Goal: Transaction & Acquisition: Purchase product/service

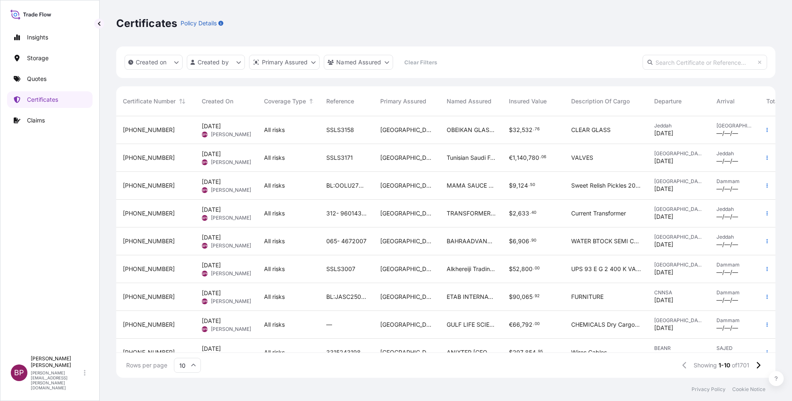
scroll to position [257, 650]
click at [40, 81] on p "Quotes" at bounding box center [37, 79] width 20 height 8
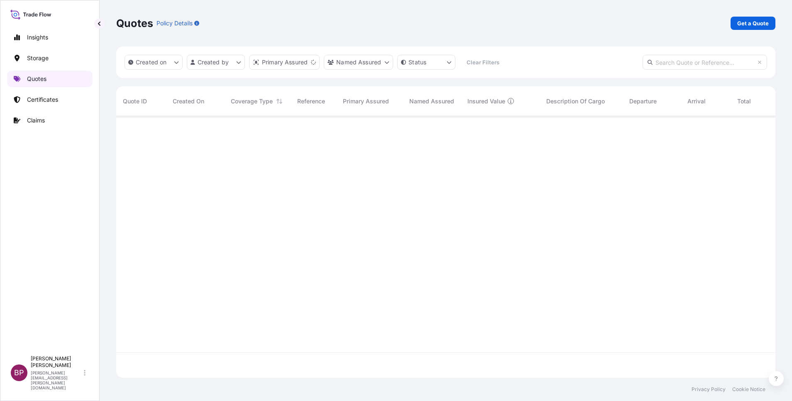
scroll to position [257, 650]
click at [752, 24] on p "Get a Quote" at bounding box center [753, 23] width 32 height 8
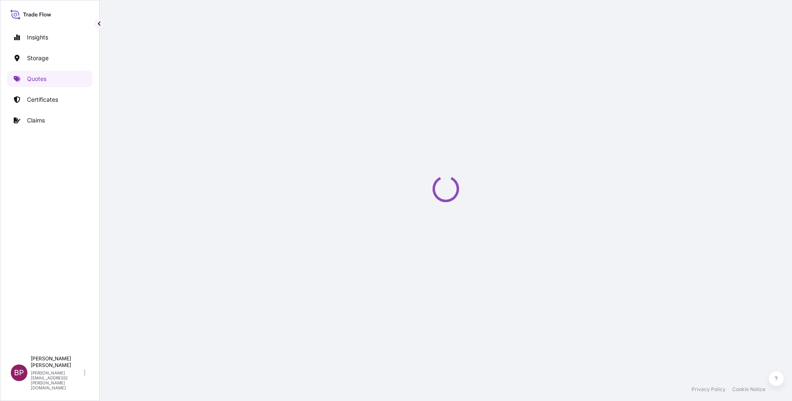
select select "Water"
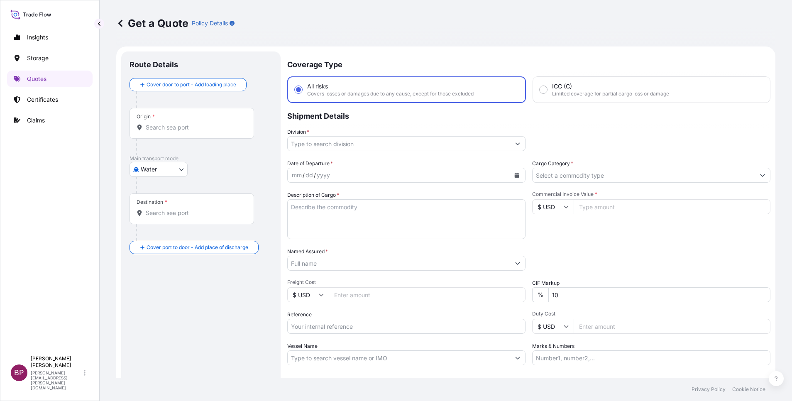
scroll to position [13, 0]
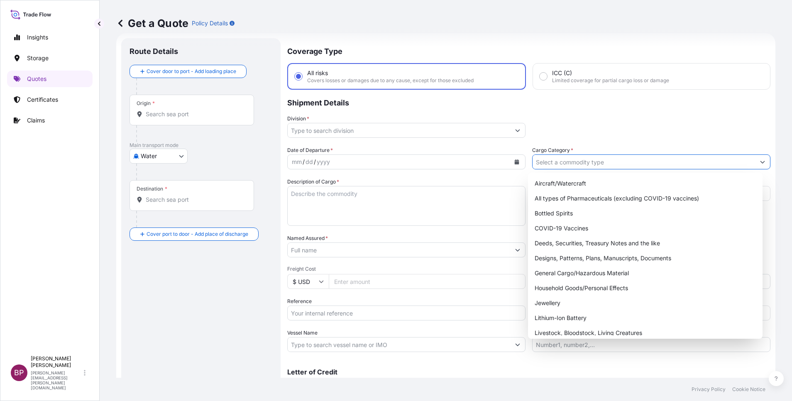
click at [664, 159] on input "Cargo Category *" at bounding box center [644, 161] width 222 height 15
click at [578, 274] on div "General Cargo/Hazardous Material" at bounding box center [645, 273] width 228 height 15
type input "General Cargo/Hazardous Material"
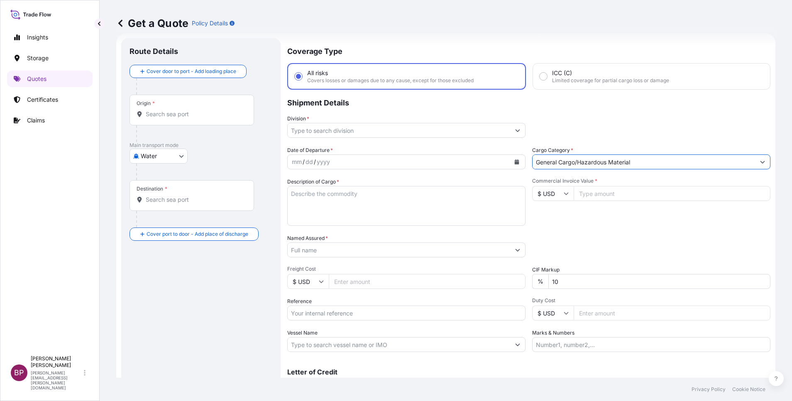
click at [505, 129] on input "Division *" at bounding box center [399, 130] width 222 height 15
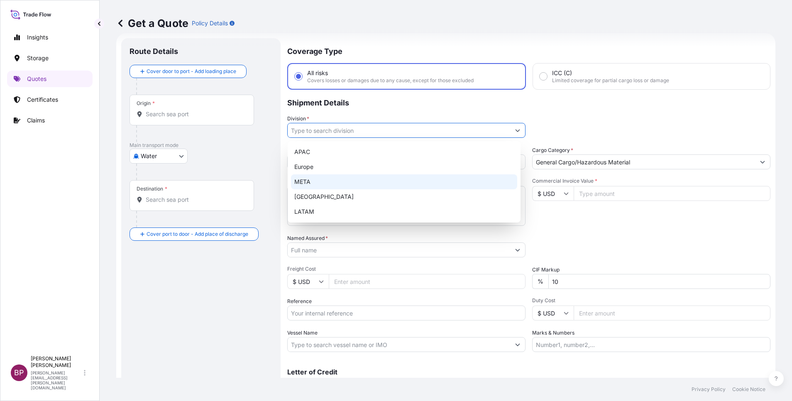
click at [360, 177] on div "META" at bounding box center [404, 181] width 226 height 15
type input "META"
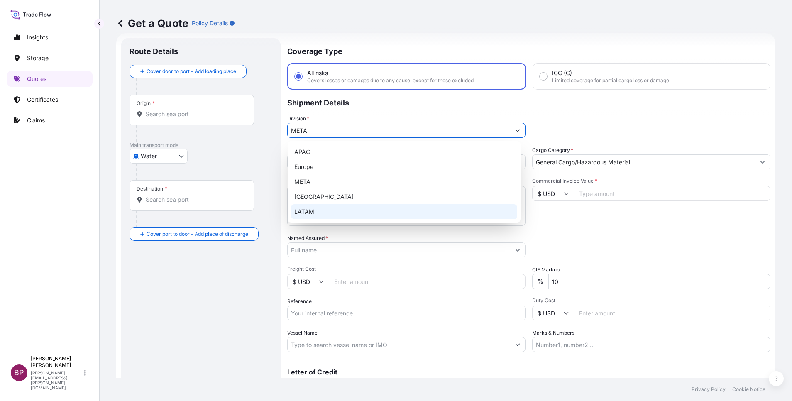
click at [366, 314] on input "Reference" at bounding box center [406, 313] width 238 height 15
paste input "SSLS3184"
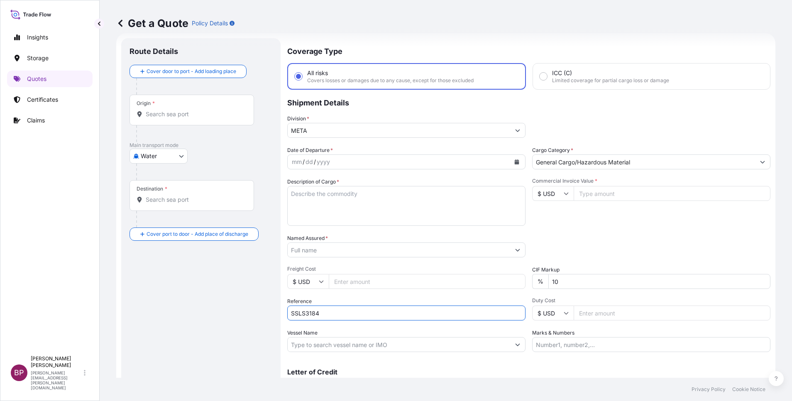
type input "SSLS3184"
click at [355, 252] on input "Named Assured *" at bounding box center [399, 249] width 222 height 15
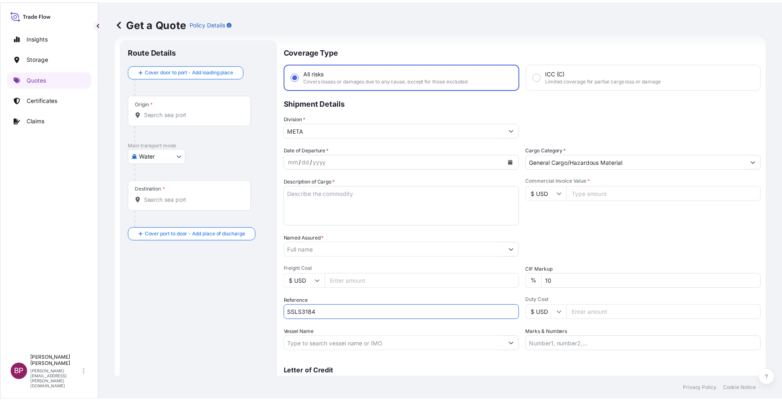
paste input "Zamil Group Trade & Services Co"
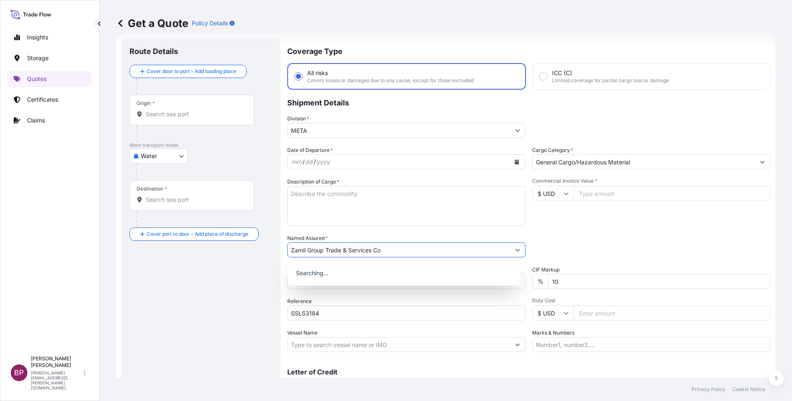
type input "Zamil Group Trade & Services Co"
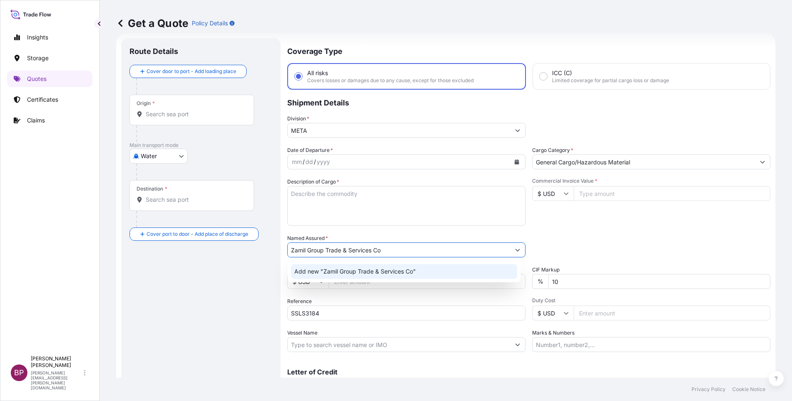
drag, startPoint x: 360, startPoint y: 225, endPoint x: 352, endPoint y: 220, distance: 9.5
click at [362, 220] on textarea "Description of Cargo *" at bounding box center [406, 206] width 238 height 40
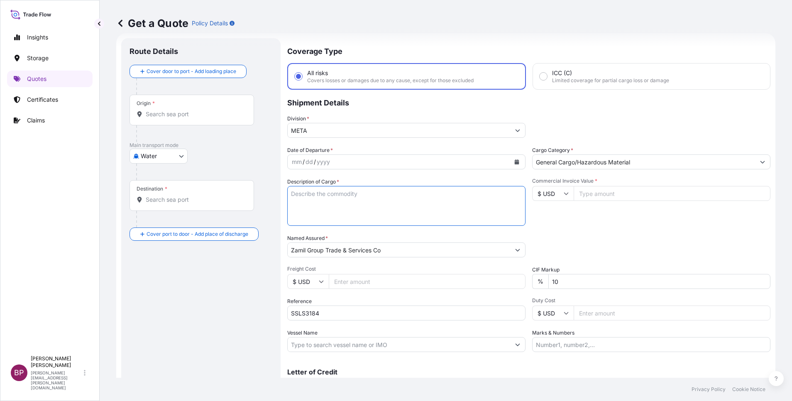
paste textarea "FF5300//MODEL FF5300 FLANGE [PERSON_NAME] 5.7 TO 32 & 5.7 TO 40 (DUAL ARMS) AIR…"
type textarea "FF5300//MODEL FF5300 FLANGE [PERSON_NAME] 5.7 TO 32 & 5.7 TO 40 (DUAL ARMS) AIR…"
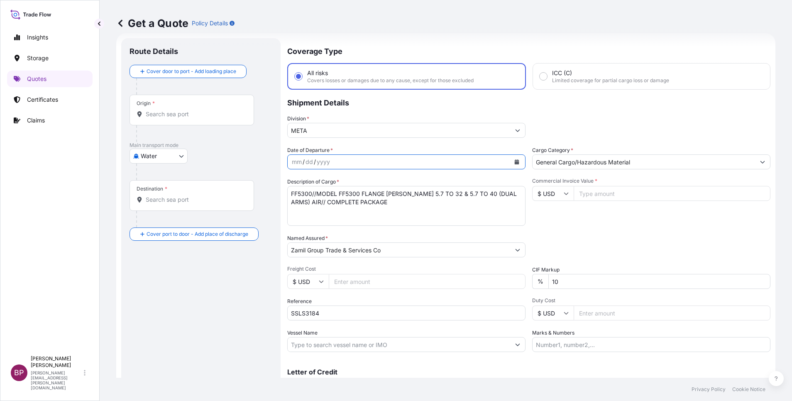
click at [515, 161] on icon "Calendar" at bounding box center [517, 161] width 5 height 5
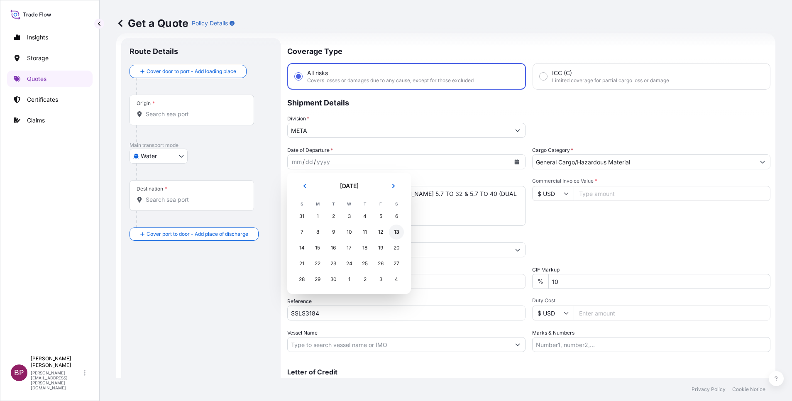
click at [396, 230] on div "13" at bounding box center [396, 232] width 15 height 15
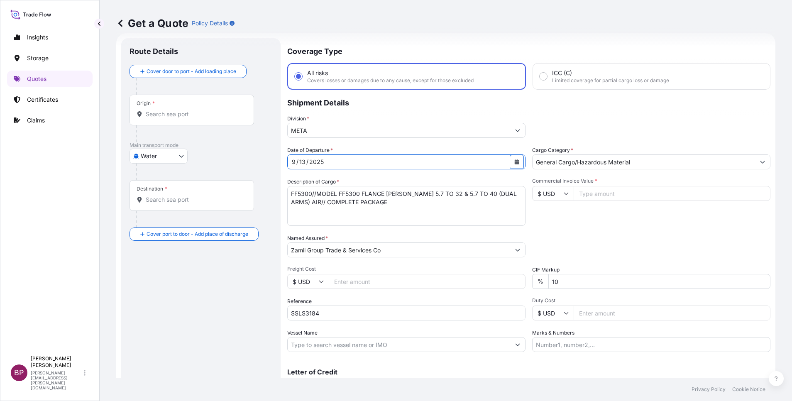
click at [177, 157] on body "Insights Storage Quotes Certificates Claims BP [PERSON_NAME] Kurian [EMAIL_ADDR…" at bounding box center [396, 200] width 792 height 401
click at [166, 172] on div "Air" at bounding box center [158, 177] width 51 height 15
select select "Air"
click at [600, 194] on input "Commercial Invoice Value *" at bounding box center [672, 193] width 197 height 15
paste input "72400"
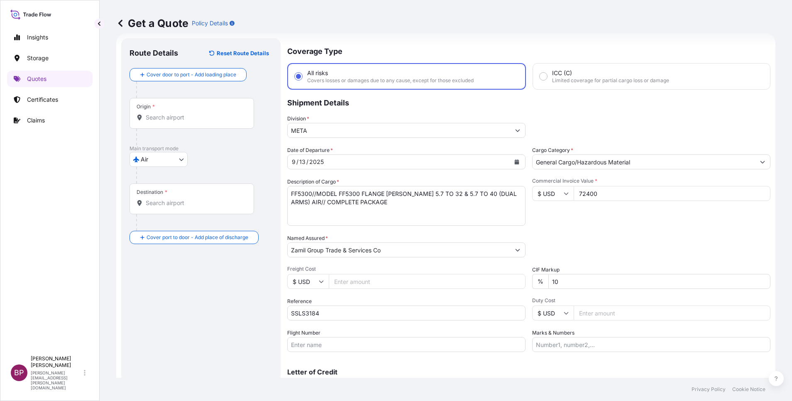
type input "72400"
drag, startPoint x: 496, startPoint y: 283, endPoint x: 414, endPoint y: 288, distance: 82.4
click at [388, 280] on div "Date of Departure * [DATE] Cargo Category * General Cargo/Hazardous Material De…" at bounding box center [528, 249] width 483 height 206
type input "0"
click at [538, 242] on div "Packing Category Type to search a container mode Please select a primary mode o…" at bounding box center [651, 245] width 238 height 23
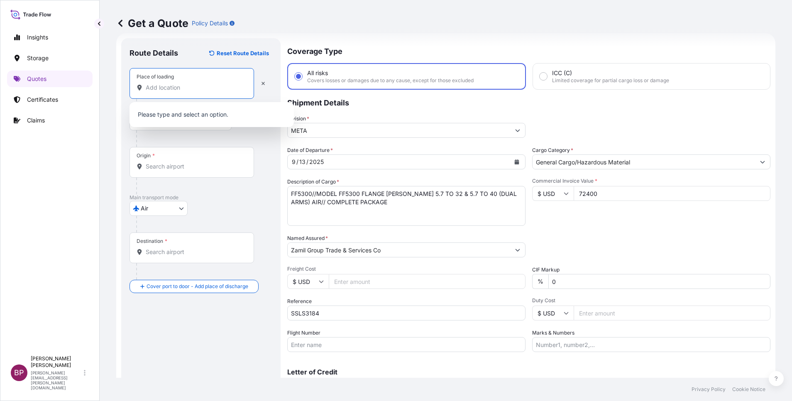
click at [192, 84] on input "Place of loading" at bounding box center [195, 87] width 98 height 8
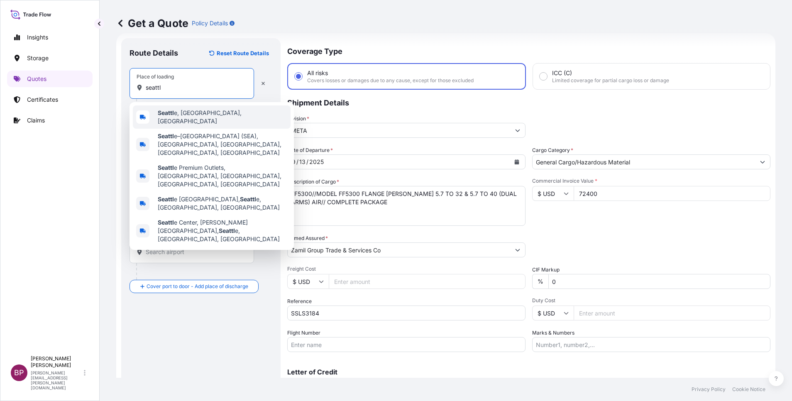
click at [209, 117] on div "Seattl e, [GEOGRAPHIC_DATA], [GEOGRAPHIC_DATA]" at bounding box center [212, 116] width 158 height 23
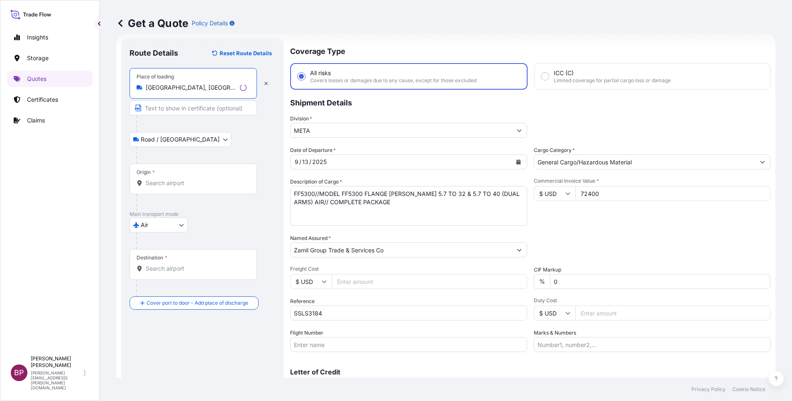
type input "[GEOGRAPHIC_DATA], [GEOGRAPHIC_DATA], [GEOGRAPHIC_DATA]"
click at [184, 183] on input "Origin *" at bounding box center [196, 183] width 101 height 8
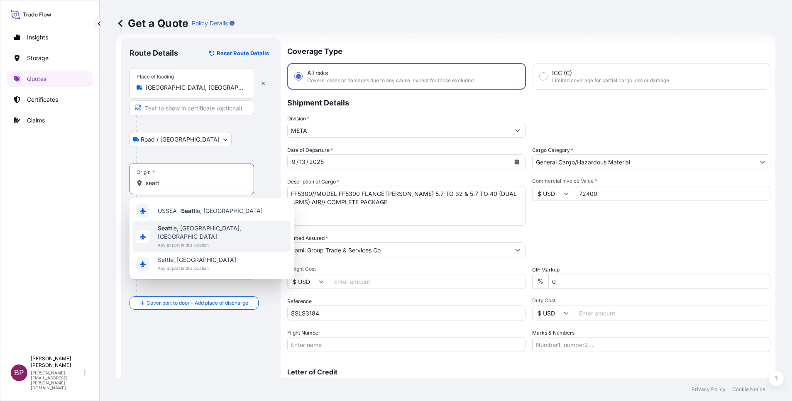
click at [196, 229] on span "Seatt le, [GEOGRAPHIC_DATA], [GEOGRAPHIC_DATA]" at bounding box center [223, 232] width 130 height 17
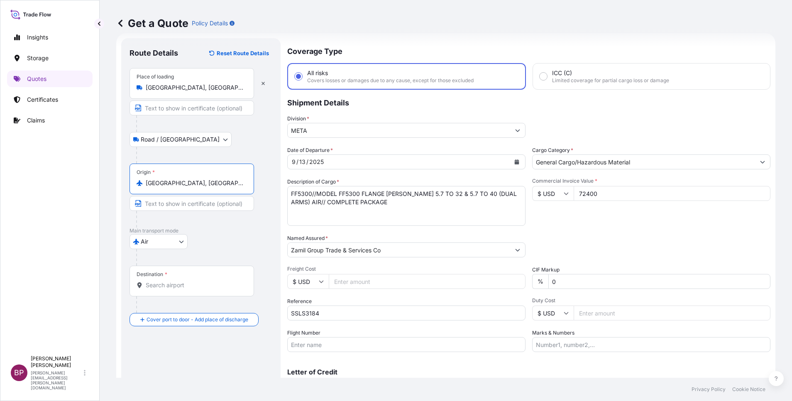
type input "[GEOGRAPHIC_DATA], [GEOGRAPHIC_DATA], [GEOGRAPHIC_DATA]"
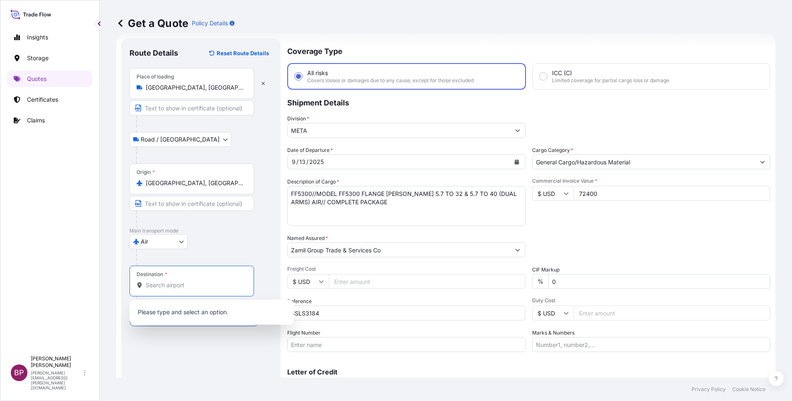
click at [169, 284] on input "Destination *" at bounding box center [195, 285] width 98 height 8
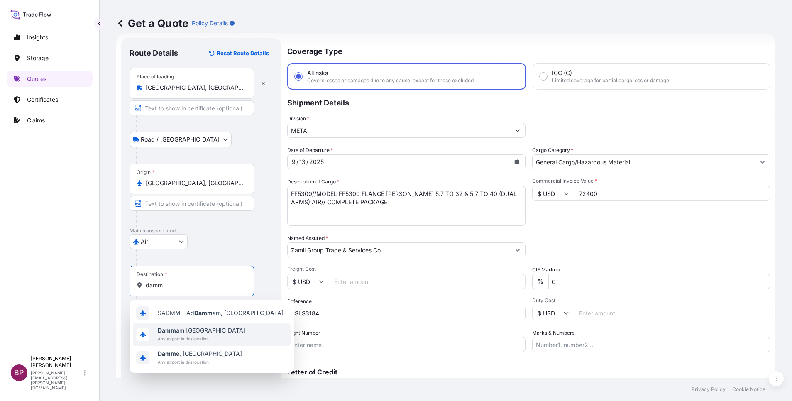
click at [196, 334] on span "Damm am [GEOGRAPHIC_DATA]" at bounding box center [202, 330] width 88 height 8
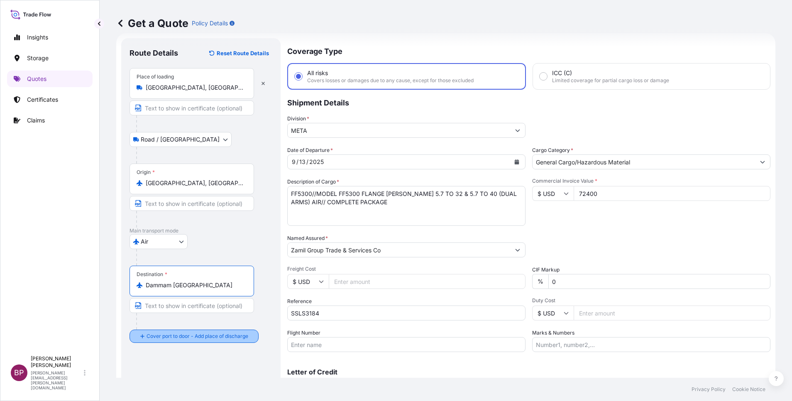
type input "Dammam [GEOGRAPHIC_DATA]"
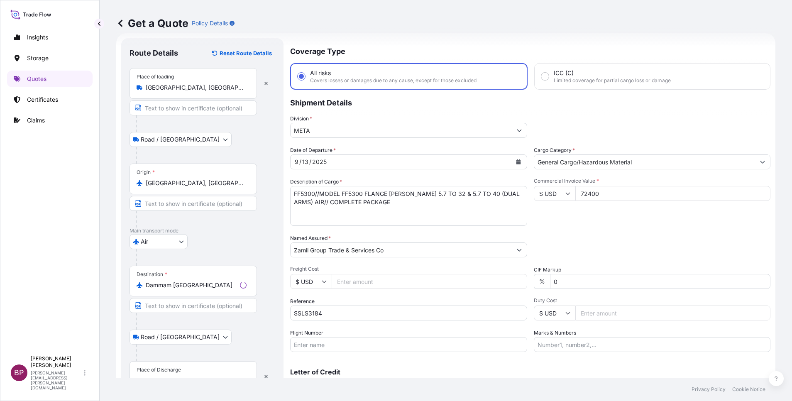
scroll to position [54, 0]
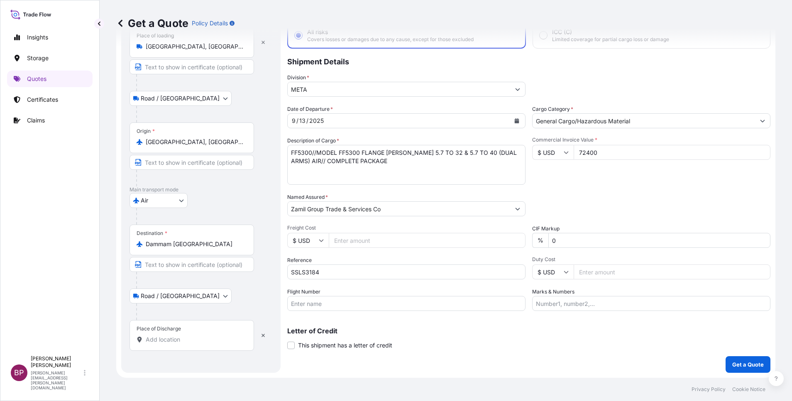
click at [182, 337] on input "Place of Discharge" at bounding box center [195, 339] width 98 height 8
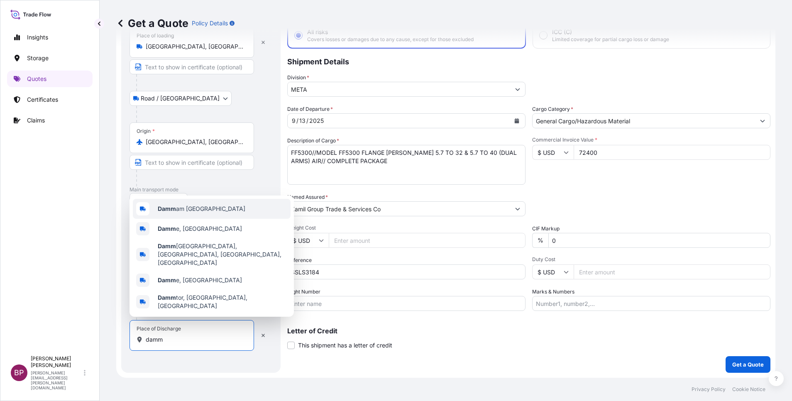
click at [206, 213] on span "Damm am [GEOGRAPHIC_DATA]" at bounding box center [202, 209] width 88 height 8
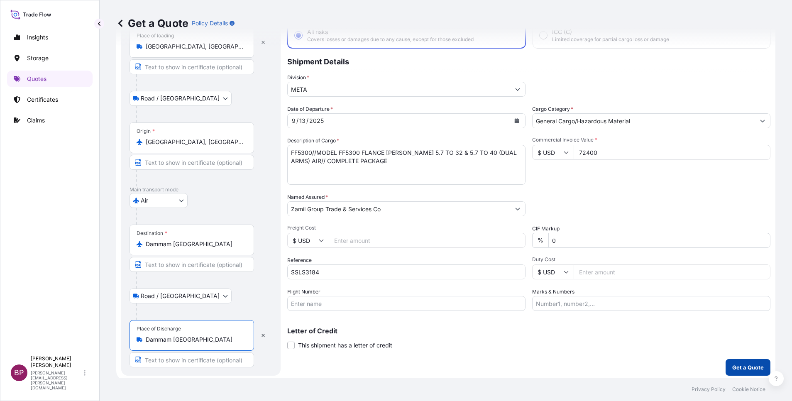
type input "Dammam [GEOGRAPHIC_DATA]"
click at [746, 364] on p "Get a Quote" at bounding box center [748, 367] width 32 height 8
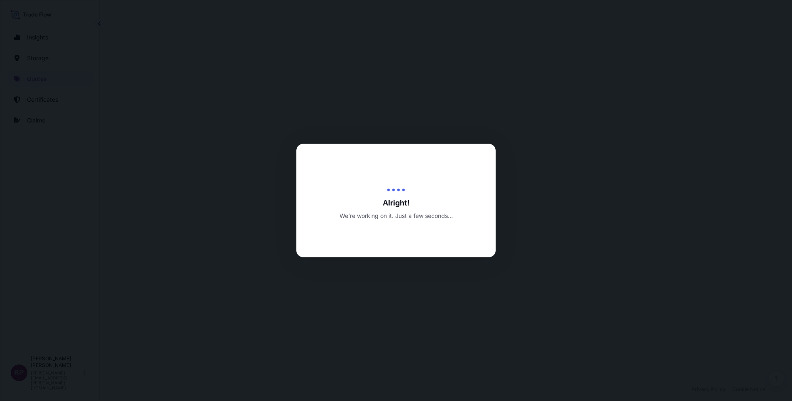
select select "Road / [GEOGRAPHIC_DATA]"
select select "Air"
select select "Road / [GEOGRAPHIC_DATA]"
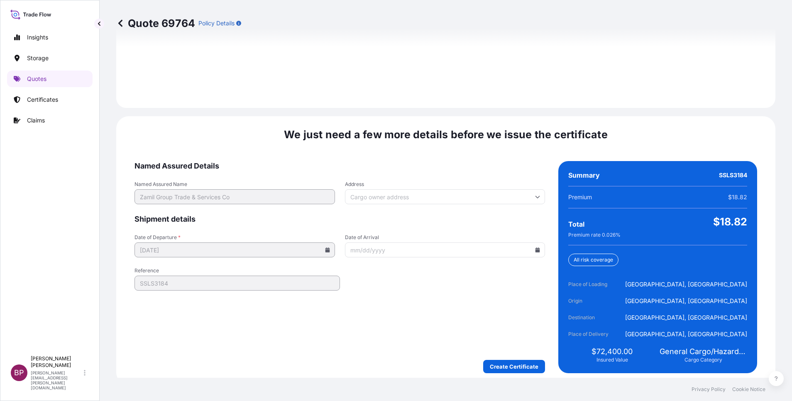
scroll to position [1230, 0]
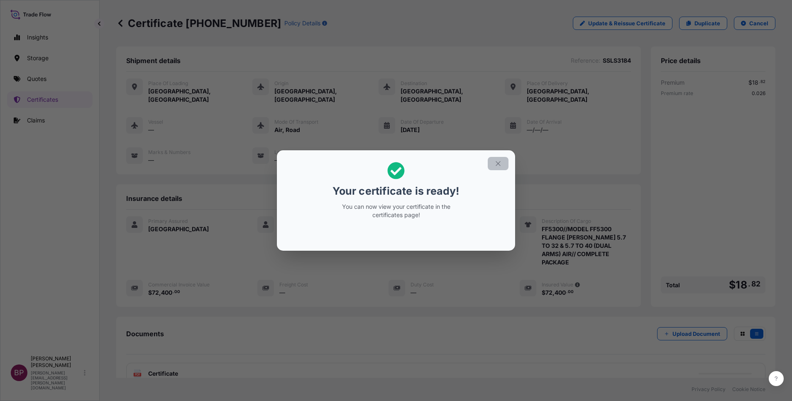
click at [498, 162] on icon "button" at bounding box center [497, 163] width 7 height 7
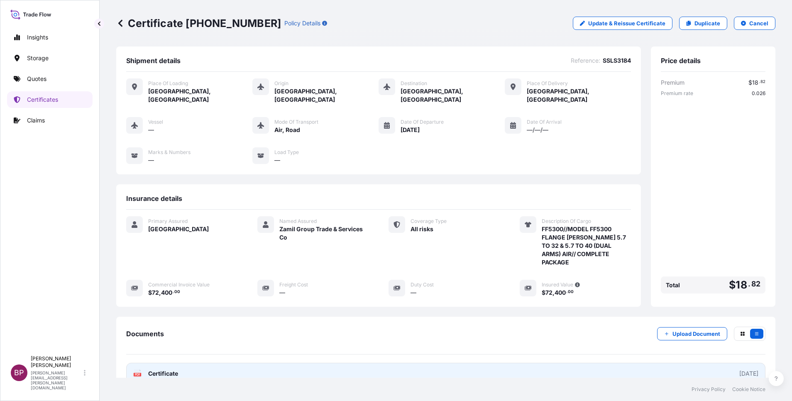
click at [166, 369] on span "Certificate" at bounding box center [163, 373] width 30 height 8
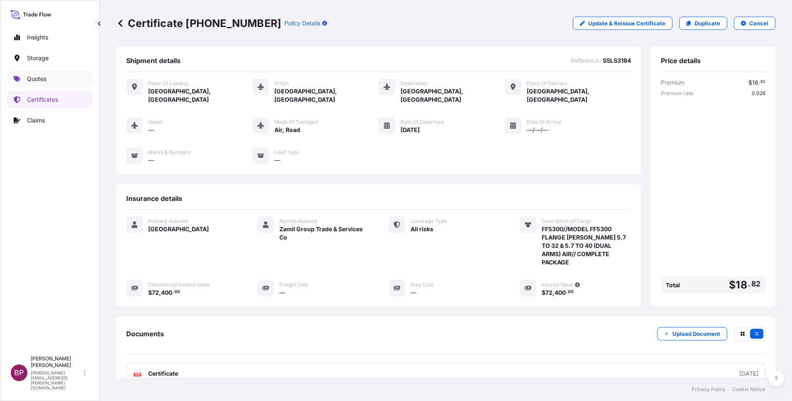
click at [44, 78] on p "Quotes" at bounding box center [37, 79] width 20 height 8
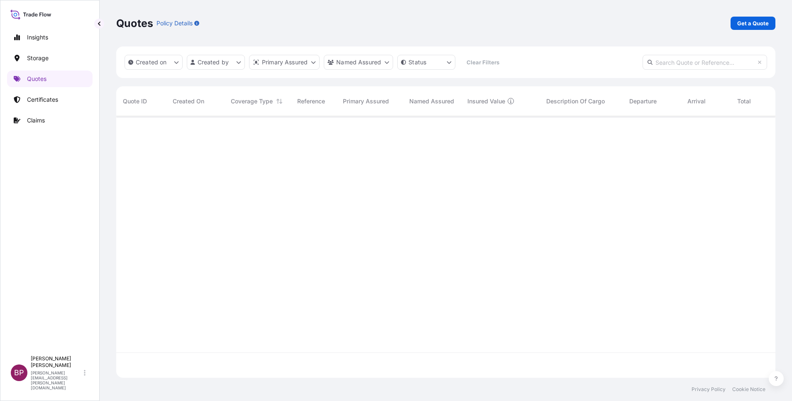
scroll to position [257, 650]
click at [744, 20] on p "Get a Quote" at bounding box center [753, 23] width 32 height 8
select select "Water"
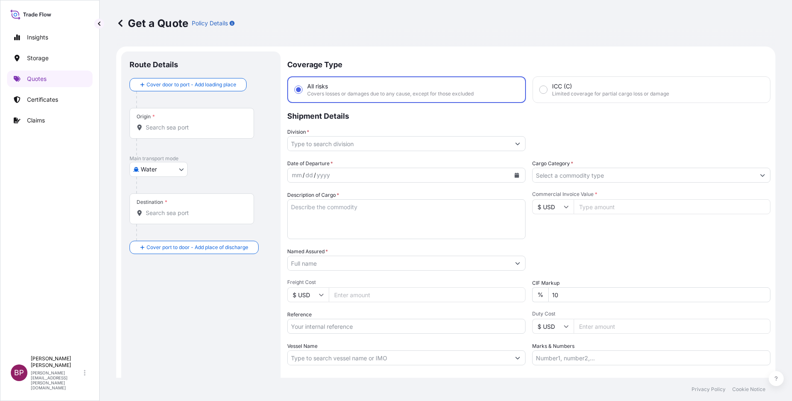
scroll to position [13, 0]
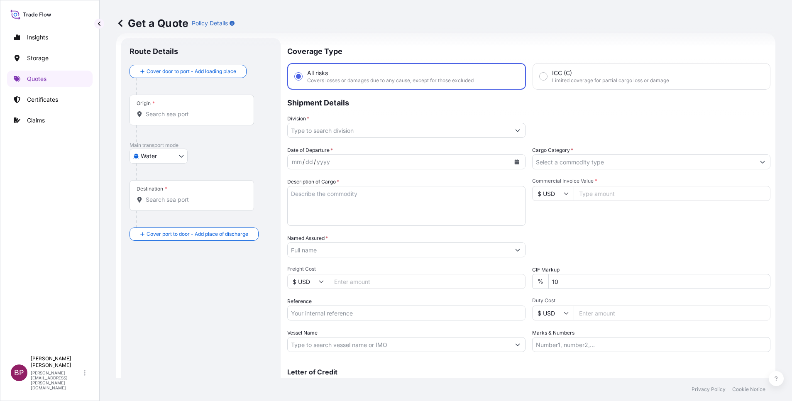
click at [625, 161] on input "Cargo Category *" at bounding box center [644, 161] width 222 height 15
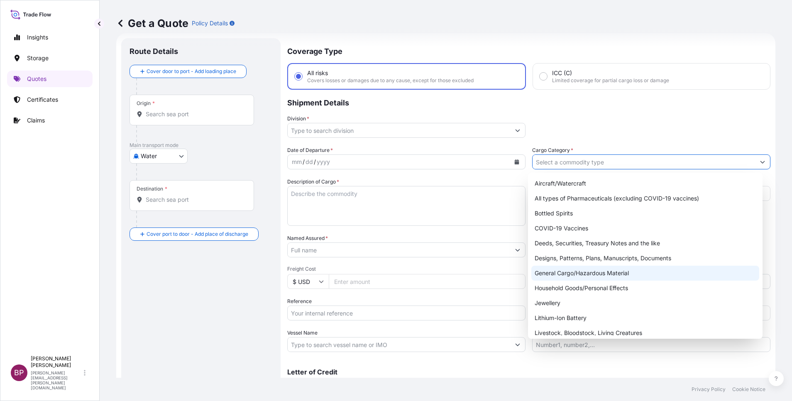
click at [593, 275] on div "General Cargo/Hazardous Material" at bounding box center [645, 273] width 228 height 15
type input "General Cargo/Hazardous Material"
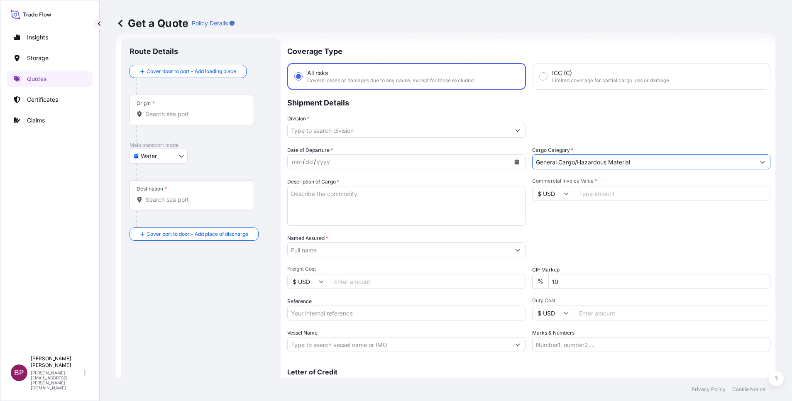
click at [515, 128] on icon "Show suggestions" at bounding box center [517, 130] width 5 height 5
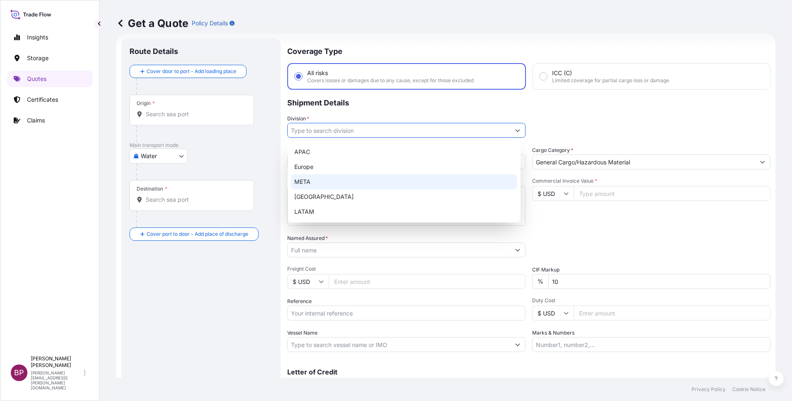
click at [336, 178] on div "META" at bounding box center [404, 181] width 226 height 15
type input "META"
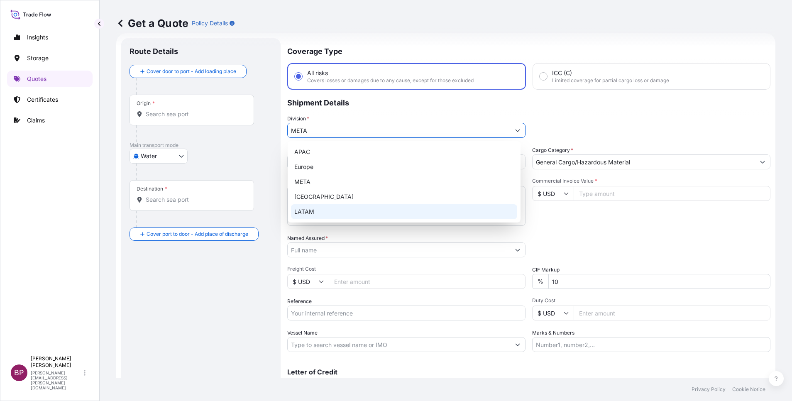
click at [347, 313] on input "Reference" at bounding box center [406, 313] width 238 height 15
paste input "SSLS3148"
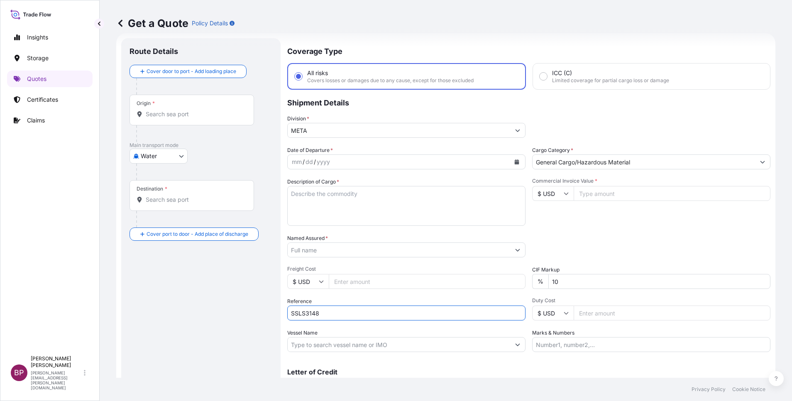
type input "SSLS3148"
drag, startPoint x: 354, startPoint y: 205, endPoint x: 355, endPoint y: 216, distance: 10.8
click at [354, 205] on textarea "Description of Cargo *" at bounding box center [406, 206] width 238 height 40
paste textarea "AL ANDALUS GLASS FACTORY COMPANY"
type textarea "AL ANDALUS GLASS FACTORY COMPANY"
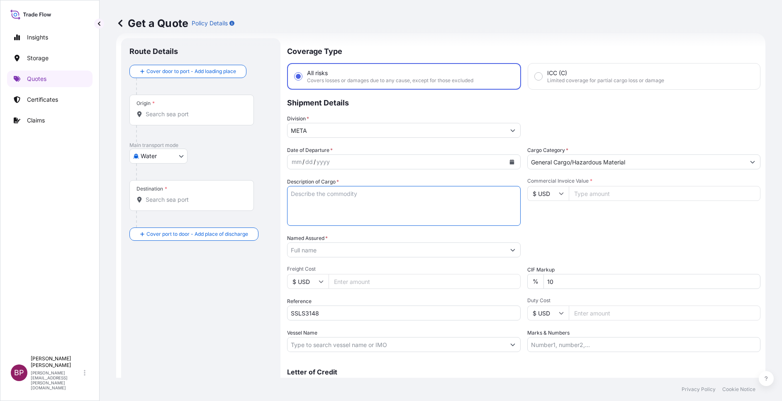
click at [295, 249] on input "Named Assured *" at bounding box center [397, 249] width 218 height 15
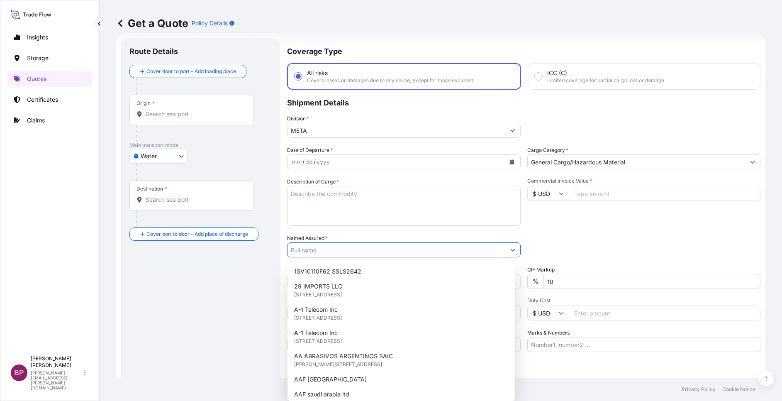
paste input "AL ANDALUS GLASS FACTORY COMPANY"
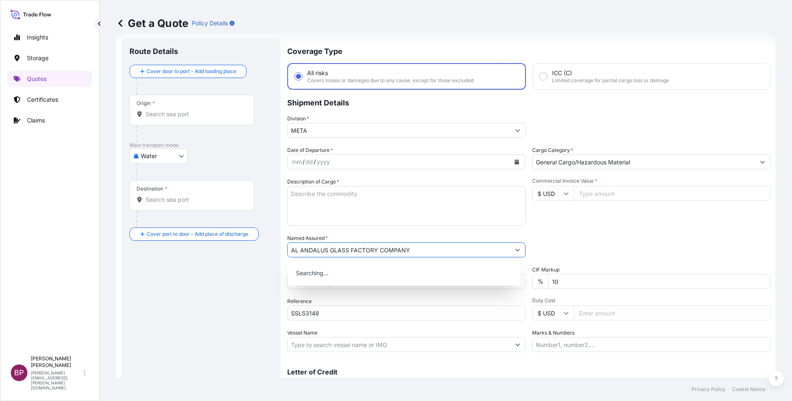
type input "AL ANDALUS GLASS FACTORY COMPANY"
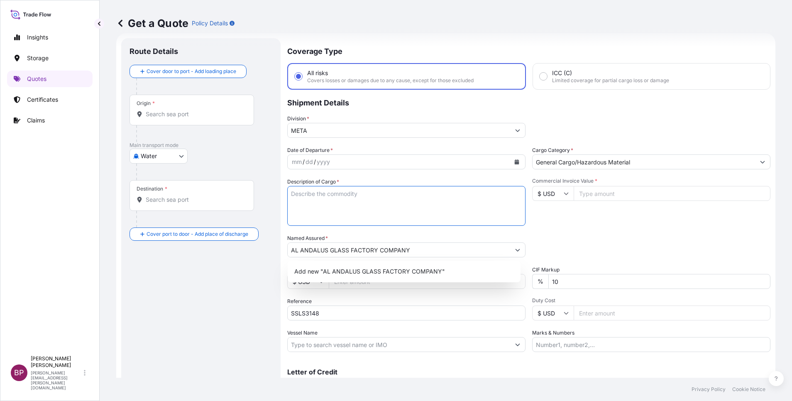
click at [365, 195] on textarea "Description of Cargo *" at bounding box center [406, 206] width 238 height 40
paste textarea "SPARE PARTS"
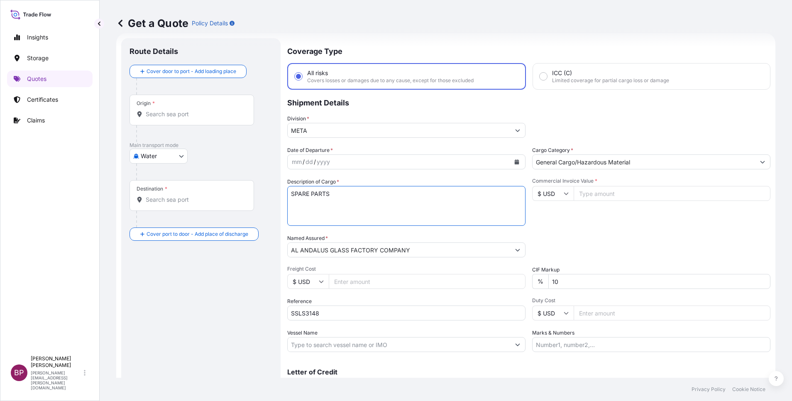
type textarea "SPARE PARTS"
click at [599, 196] on input "Commercial Invoice Value *" at bounding box center [672, 193] width 197 height 15
paste input "1000.00"
type input "1000.00"
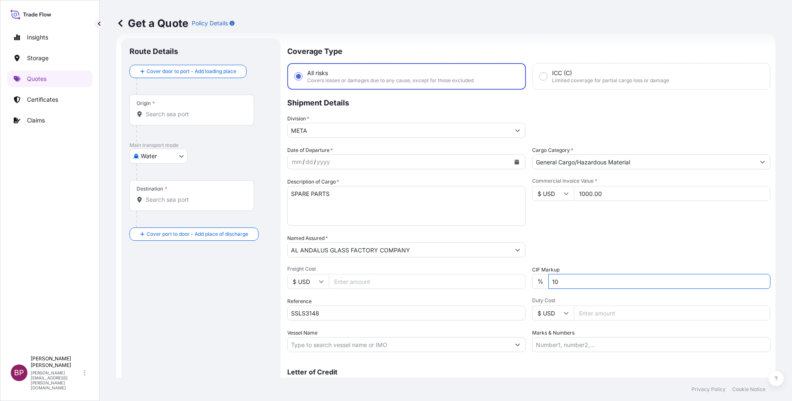
drag, startPoint x: 559, startPoint y: 281, endPoint x: 450, endPoint y: 276, distance: 109.3
click at [460, 276] on div "Date of Departure * mm / dd / yyyy Cargo Category * General Cargo/Hazardous Mat…" at bounding box center [528, 249] width 483 height 206
type input "0"
click at [592, 233] on div "Date of Departure * mm / dd / yyyy Cargo Category * General Cargo/Hazardous Mat…" at bounding box center [528, 249] width 483 height 206
click at [515, 162] on icon "Calendar" at bounding box center [517, 161] width 5 height 5
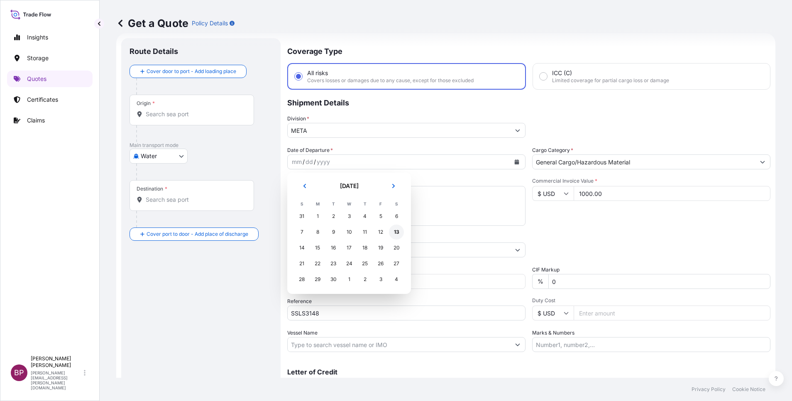
click at [396, 232] on div "13" at bounding box center [396, 232] width 15 height 15
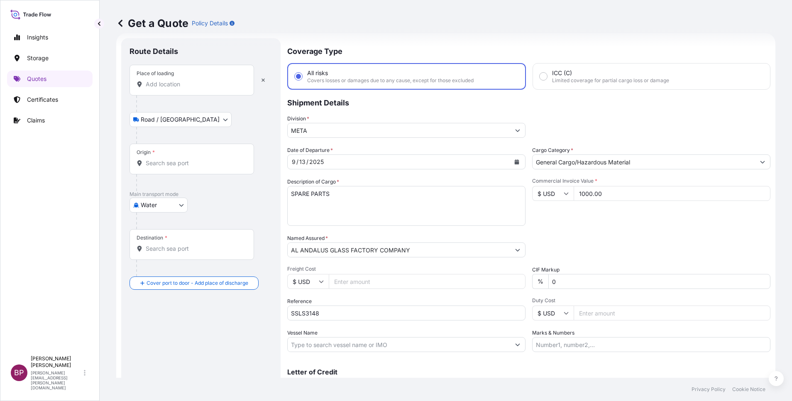
click at [189, 86] on input "Place of loading" at bounding box center [195, 84] width 98 height 8
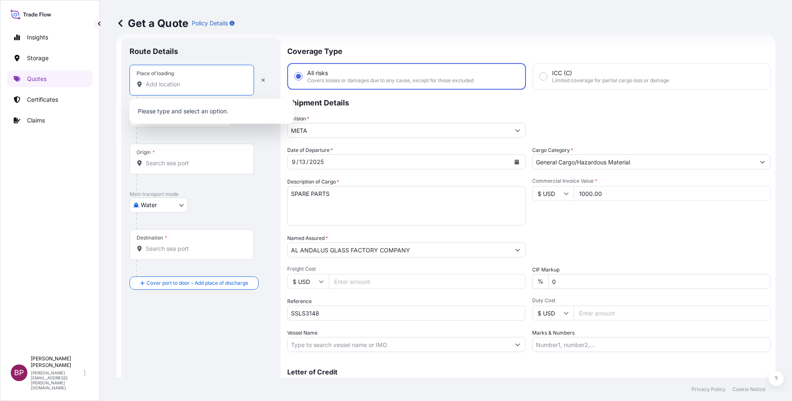
paste input "SHENZHEN"
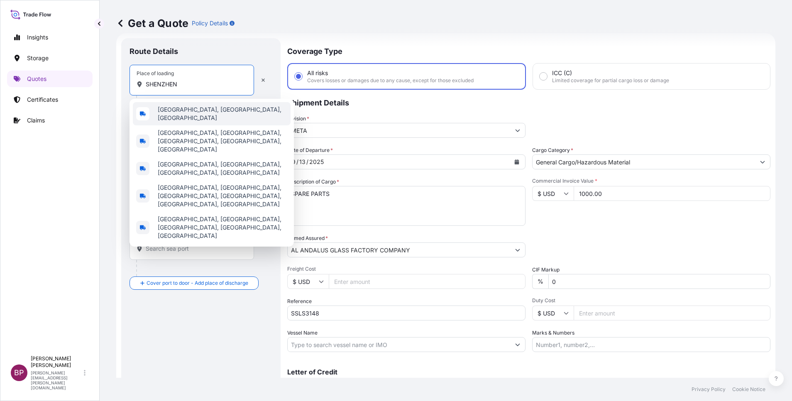
click at [219, 115] on span "[GEOGRAPHIC_DATA], [GEOGRAPHIC_DATA], [GEOGRAPHIC_DATA]" at bounding box center [223, 113] width 130 height 17
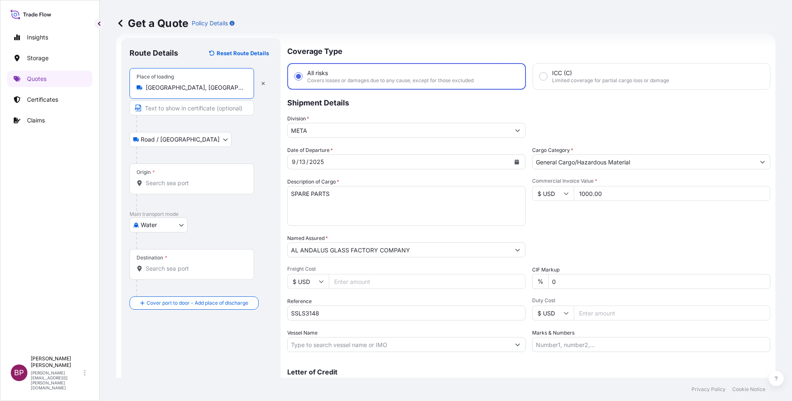
type input "[GEOGRAPHIC_DATA], [GEOGRAPHIC_DATA], [GEOGRAPHIC_DATA]"
click at [195, 188] on div "Origin *" at bounding box center [192, 179] width 125 height 31
click at [195, 187] on input "Origin *" at bounding box center [195, 183] width 98 height 8
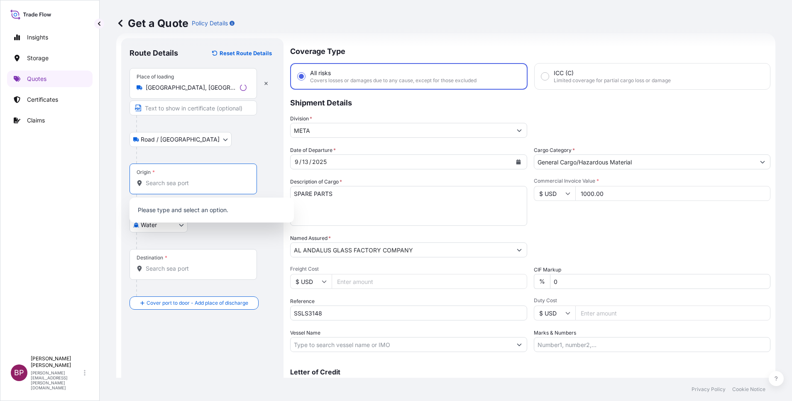
paste input "SHENZHEN"
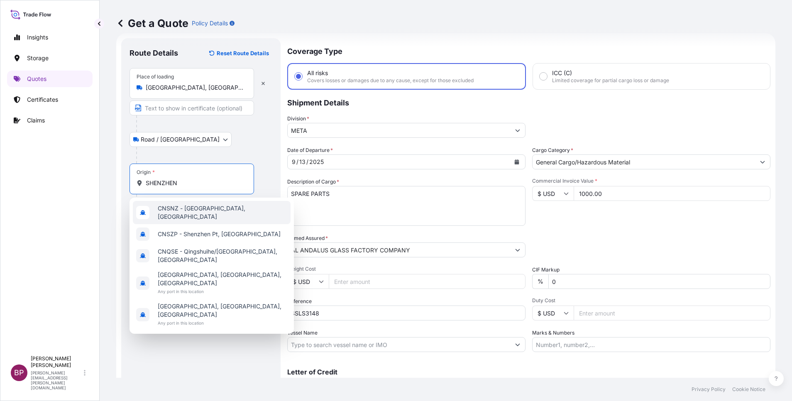
click at [213, 214] on span "CNSNZ - [GEOGRAPHIC_DATA], [GEOGRAPHIC_DATA]" at bounding box center [223, 212] width 130 height 17
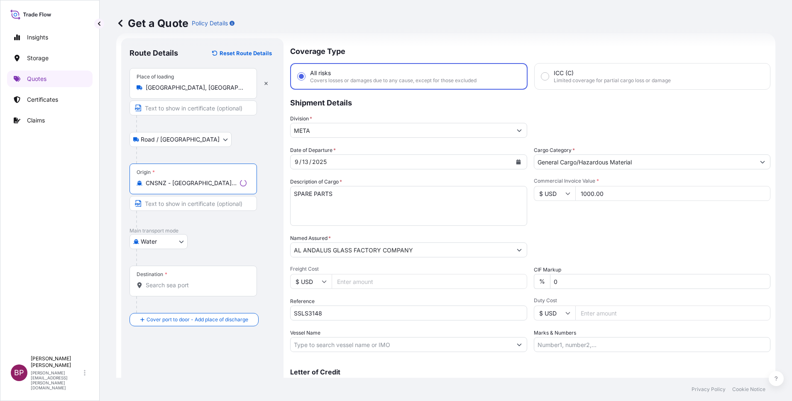
type input "CNSNZ - [GEOGRAPHIC_DATA], [GEOGRAPHIC_DATA]"
click at [210, 280] on div "Destination *" at bounding box center [193, 281] width 127 height 31
click at [210, 281] on input "Destination *" at bounding box center [196, 285] width 101 height 8
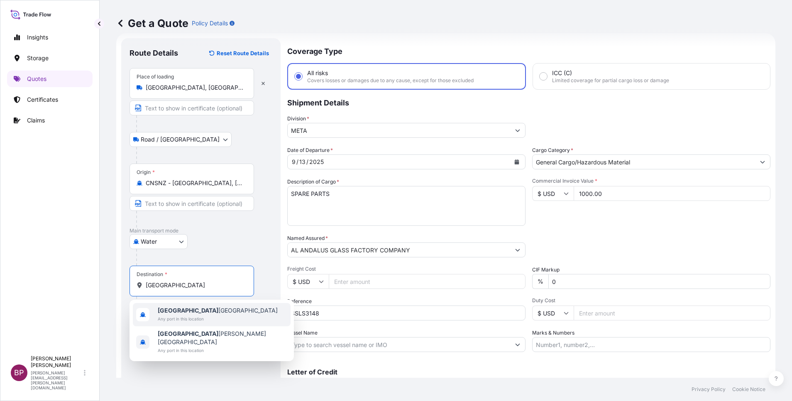
click at [191, 318] on span "Any port in this location" at bounding box center [218, 319] width 120 height 8
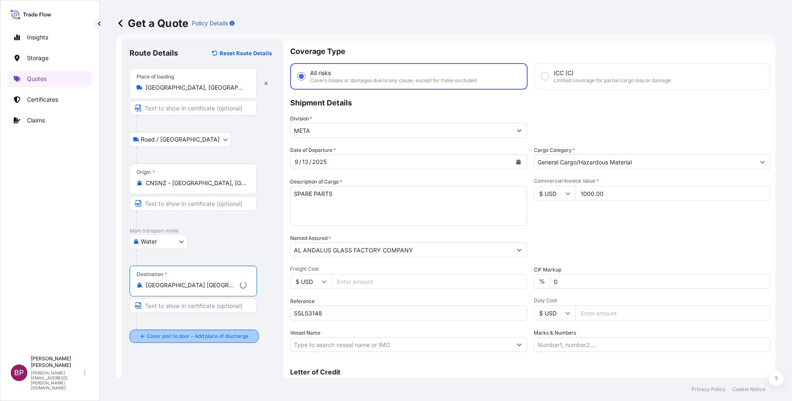
type input "[GEOGRAPHIC_DATA] [GEOGRAPHIC_DATA]"
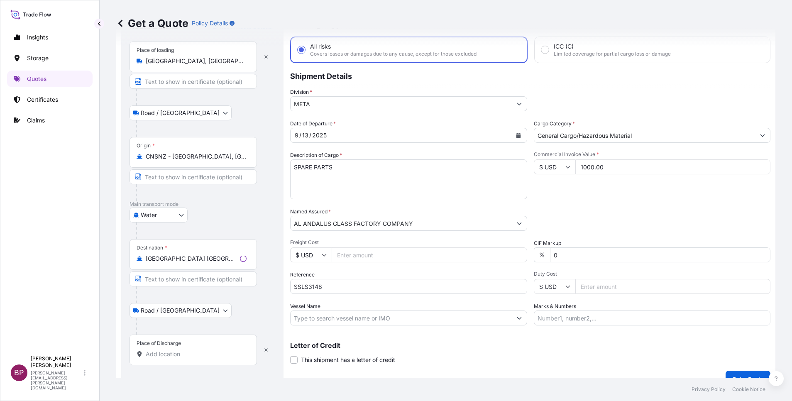
scroll to position [54, 0]
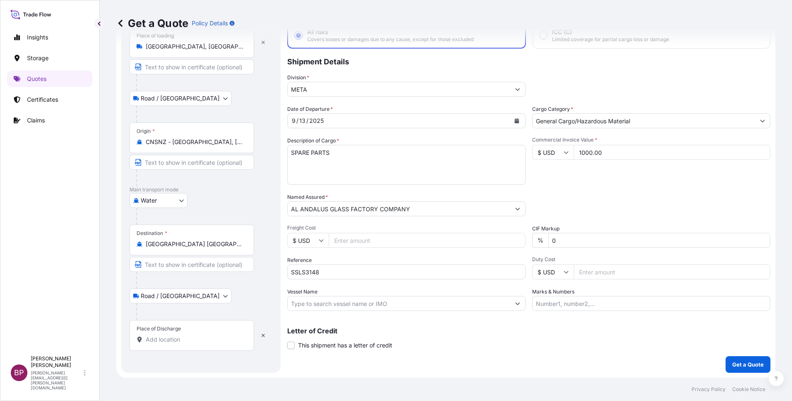
click at [178, 347] on div "Place of Discharge" at bounding box center [192, 335] width 125 height 31
click at [178, 344] on input "Place of Discharge" at bounding box center [195, 339] width 98 height 8
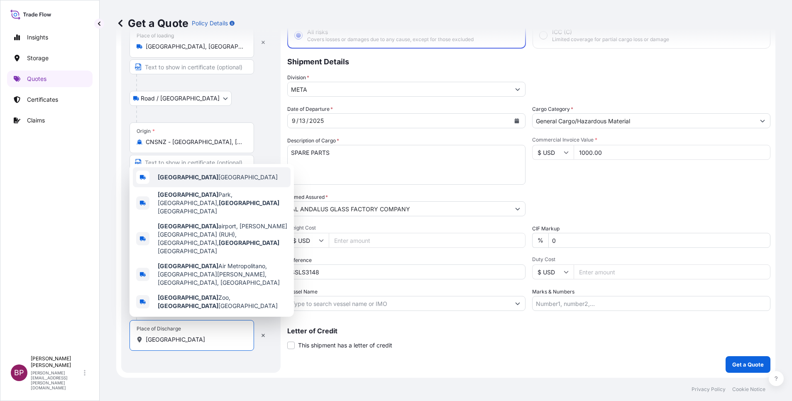
click at [221, 187] on div "[GEOGRAPHIC_DATA] [GEOGRAPHIC_DATA]" at bounding box center [212, 177] width 158 height 20
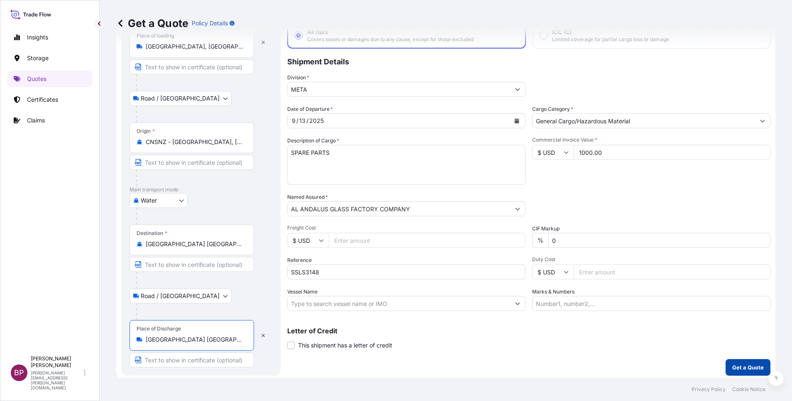
type input "[GEOGRAPHIC_DATA] [GEOGRAPHIC_DATA]"
click at [742, 365] on p "Get a Quote" at bounding box center [748, 367] width 32 height 8
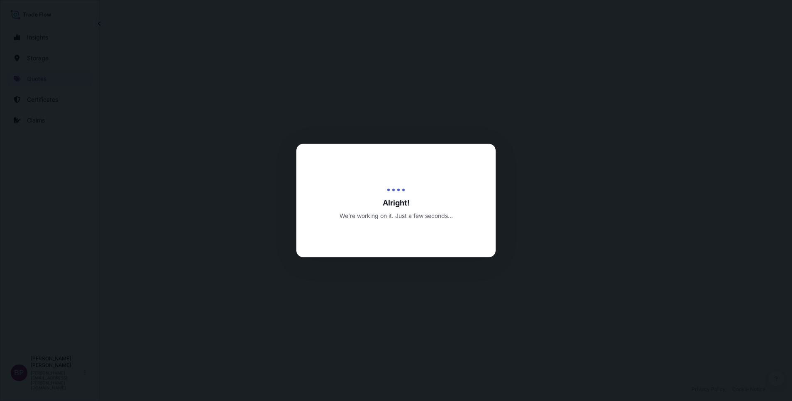
select select "Road / [GEOGRAPHIC_DATA]"
select select "Water"
select select "Road / [GEOGRAPHIC_DATA]"
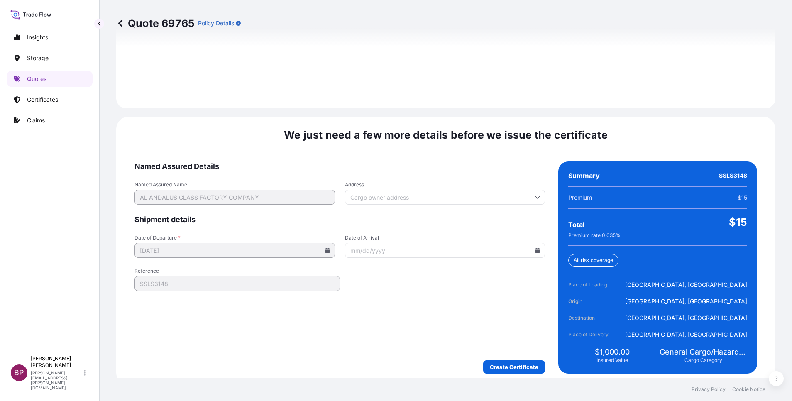
scroll to position [1230, 0]
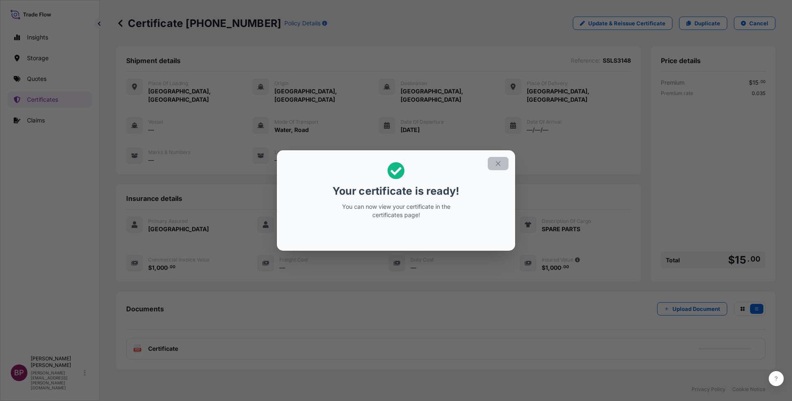
click at [500, 165] on icon "button" at bounding box center [497, 163] width 7 height 7
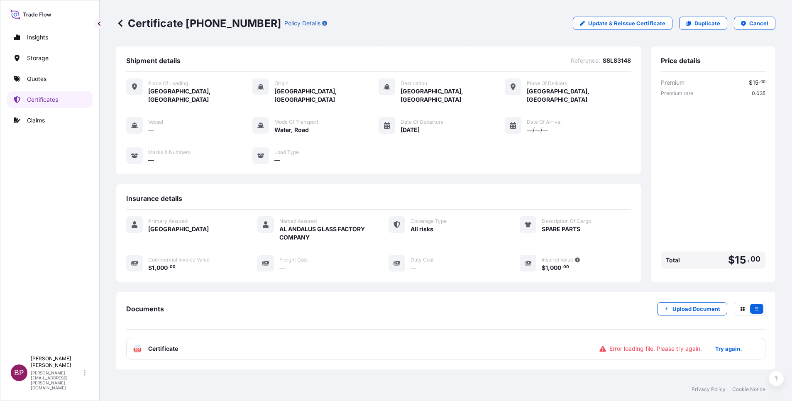
click at [176, 345] on span "Certificate" at bounding box center [163, 349] width 30 height 8
click at [715, 345] on p "Try again." at bounding box center [728, 349] width 27 height 8
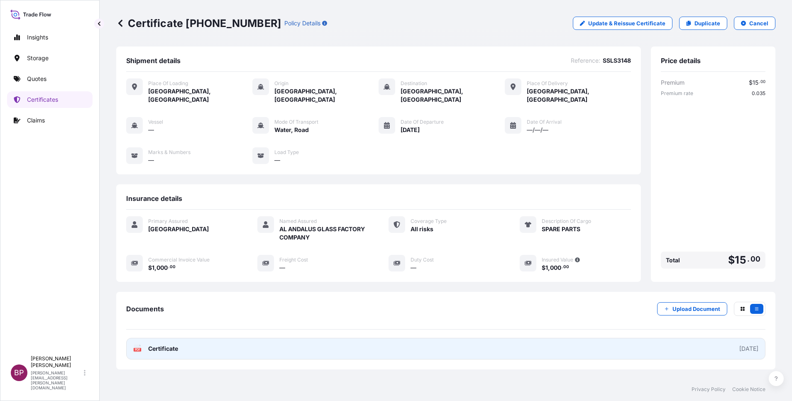
click at [159, 345] on span "Certificate" at bounding box center [163, 349] width 30 height 8
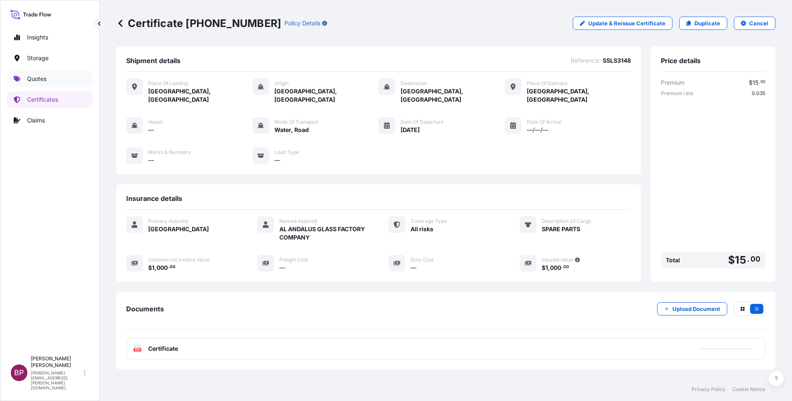
click at [42, 77] on p "Quotes" at bounding box center [37, 79] width 20 height 8
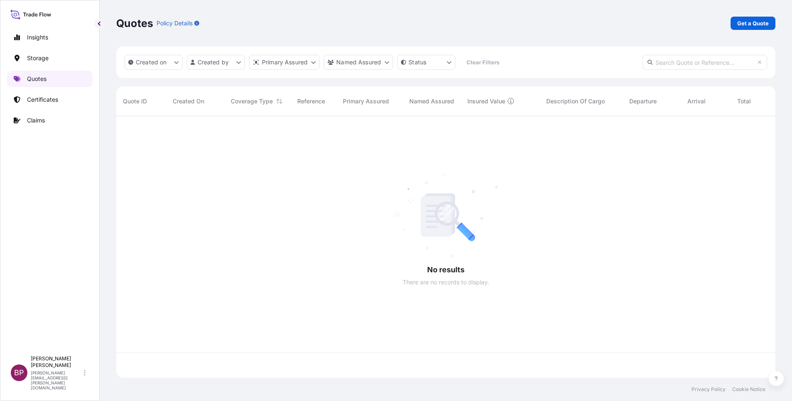
scroll to position [257, 650]
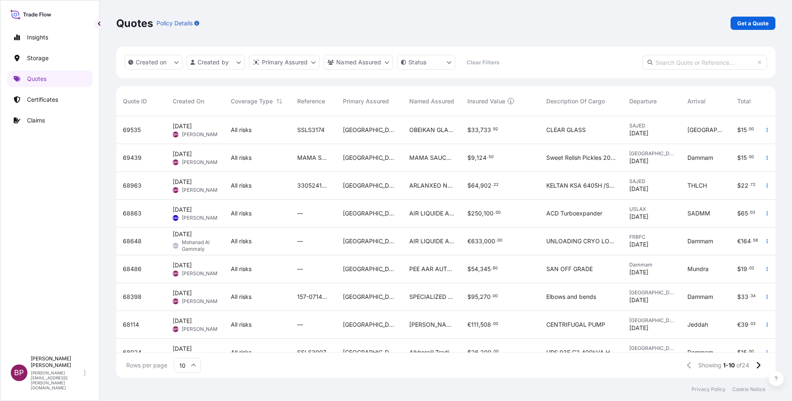
click at [403, 139] on div "OBEIKAN GLASS COMPANY" at bounding box center [432, 130] width 58 height 28
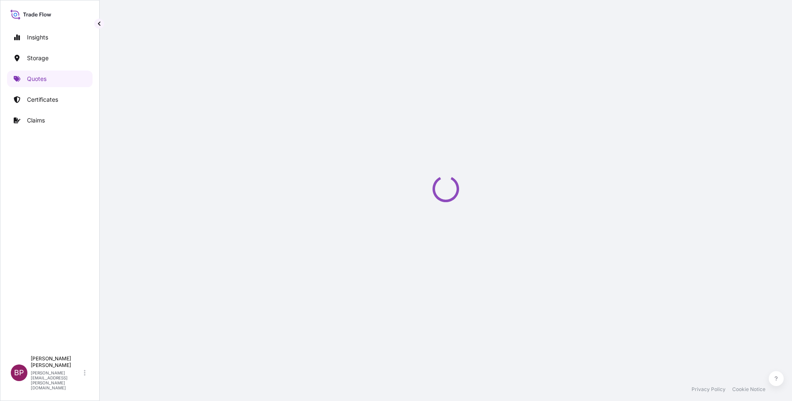
select select "Road / [GEOGRAPHIC_DATA]"
select select "Water"
select select "Road / [GEOGRAPHIC_DATA]"
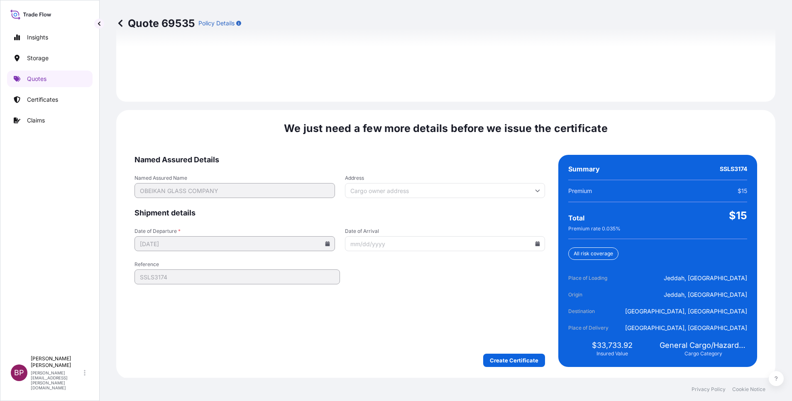
scroll to position [1230, 0]
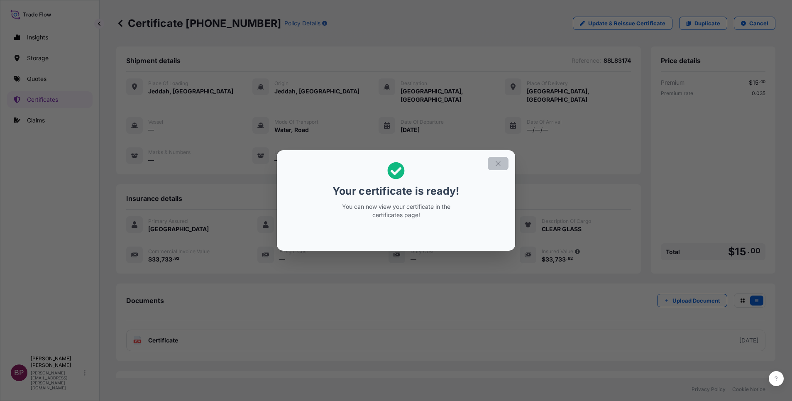
click at [498, 164] on icon "button" at bounding box center [497, 163] width 7 height 7
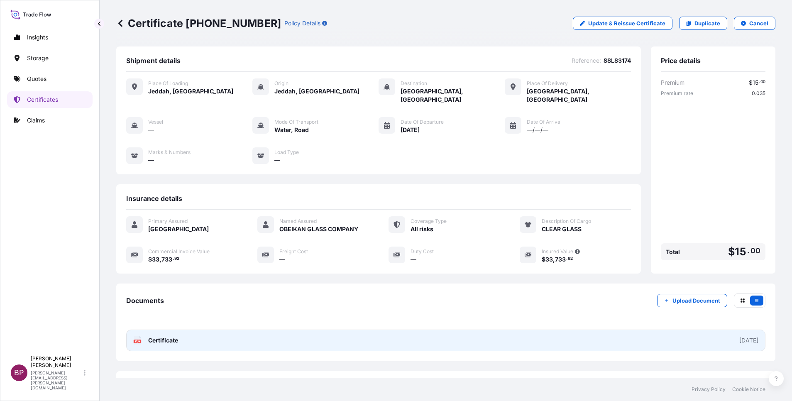
click at [150, 337] on span "Certificate" at bounding box center [163, 340] width 30 height 8
